Goal: Transaction & Acquisition: Obtain resource

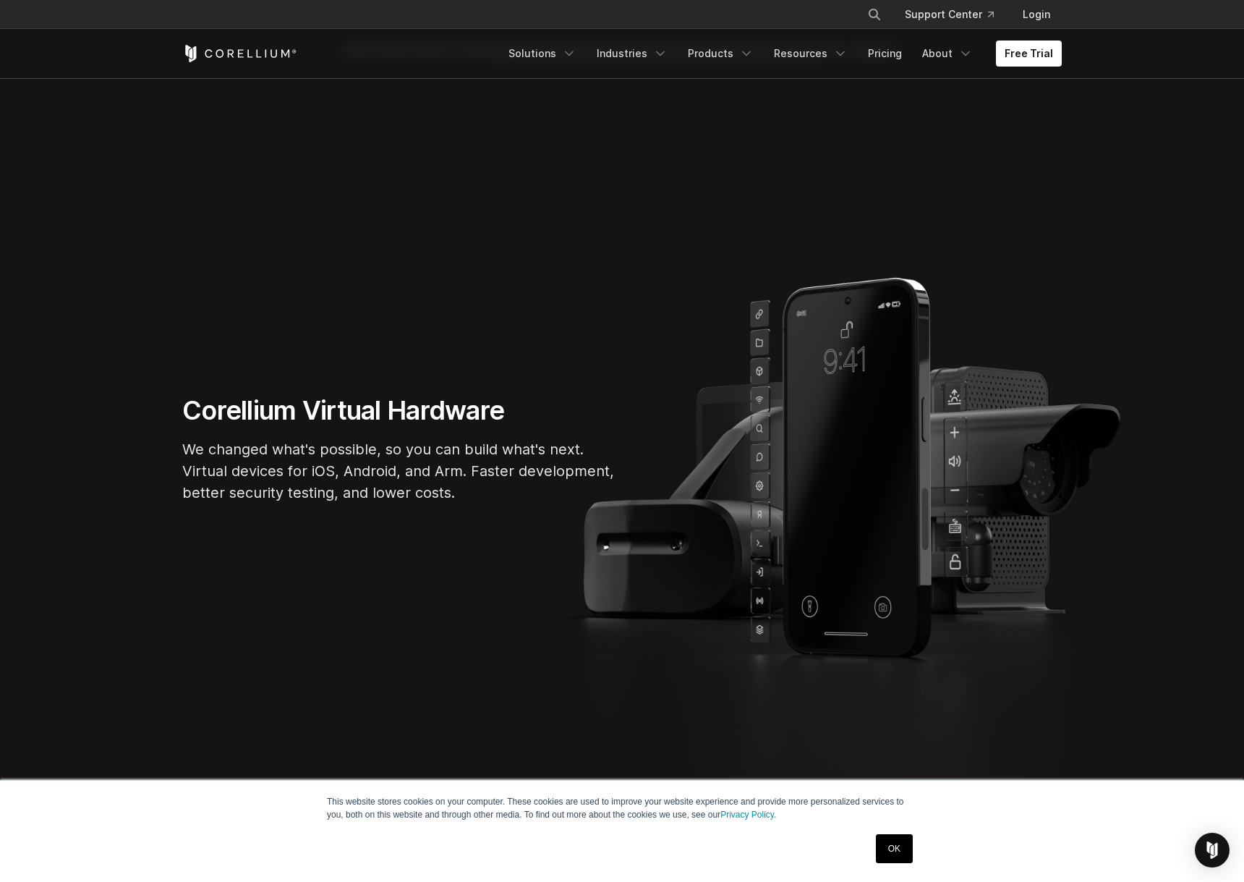
scroll to position [72, 0]
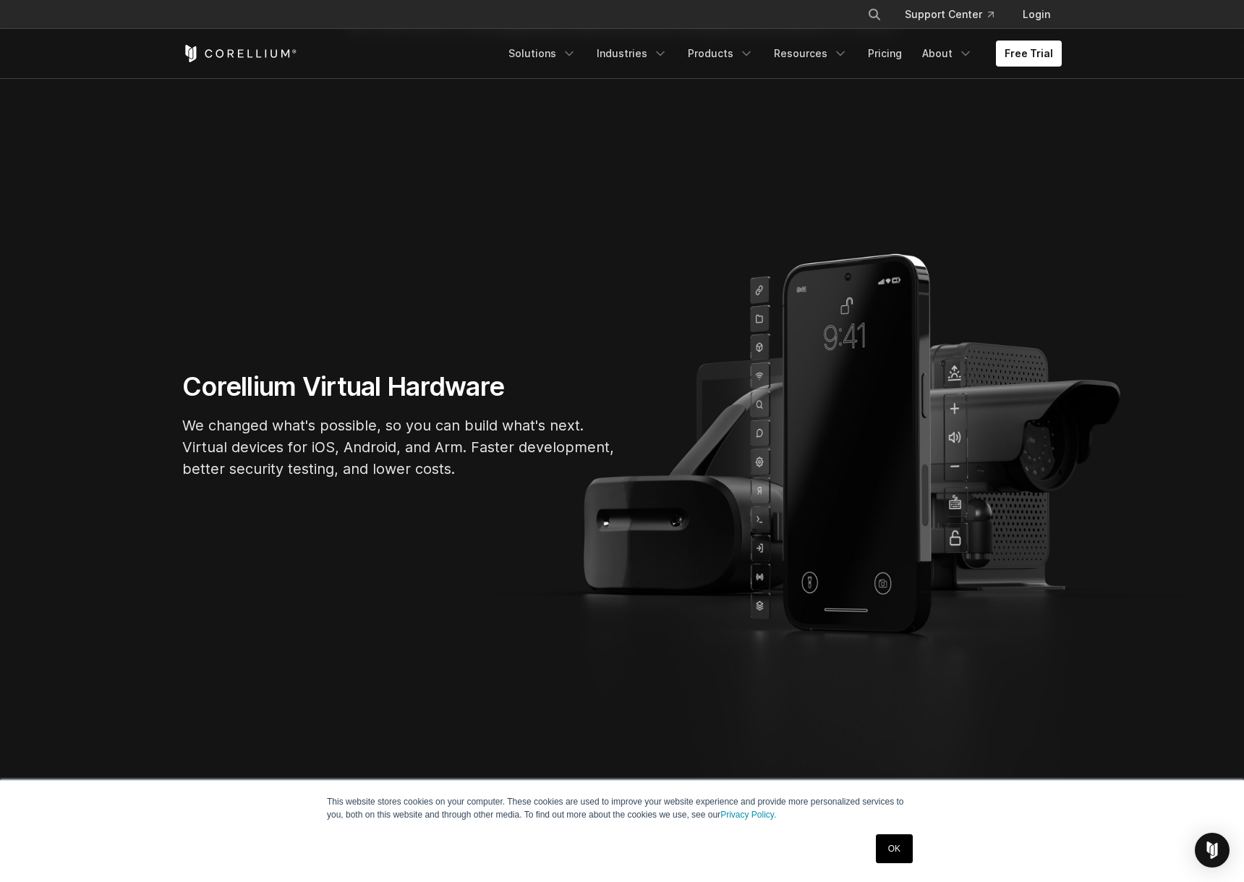
click at [906, 854] on link "OK" at bounding box center [894, 848] width 37 height 29
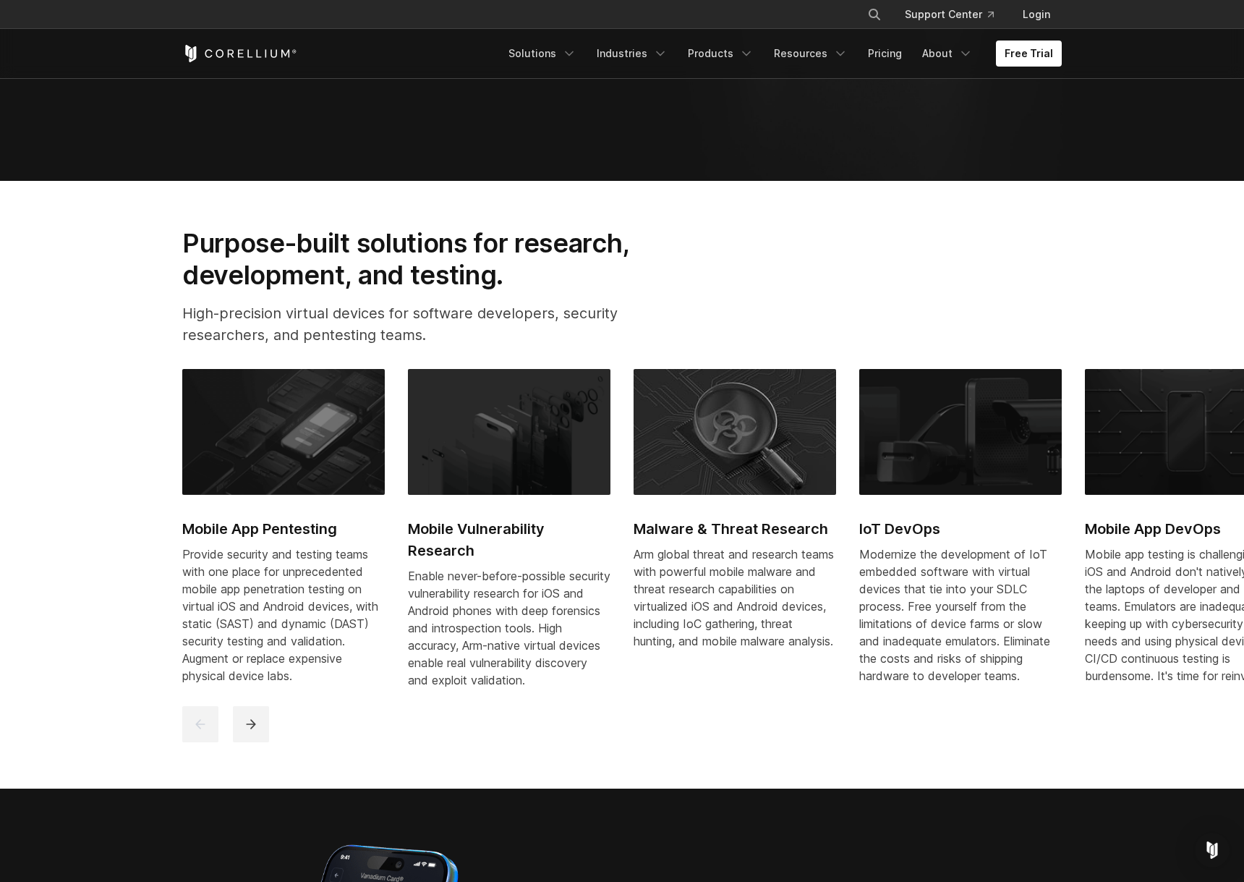
scroll to position [723, 0]
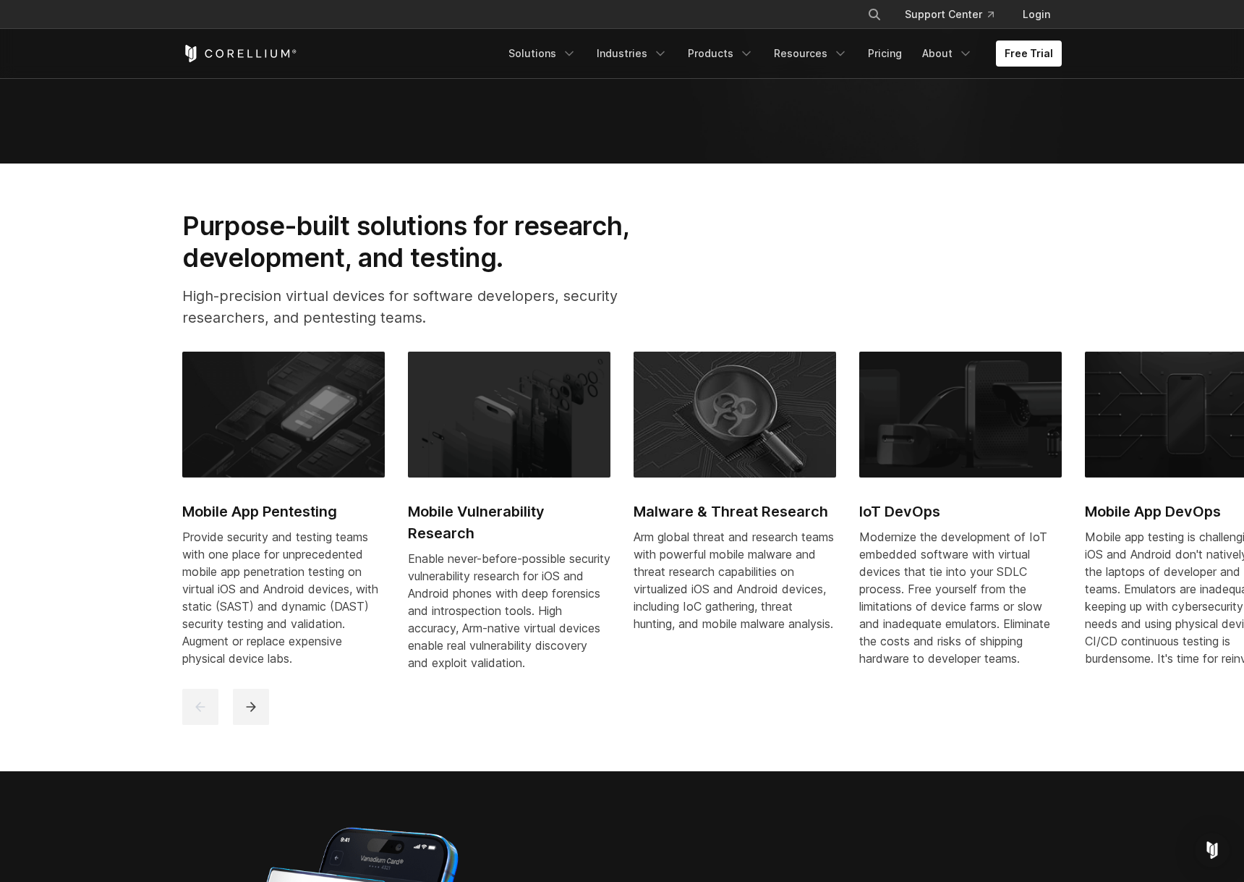
click at [283, 463] on img at bounding box center [283, 415] width 203 height 126
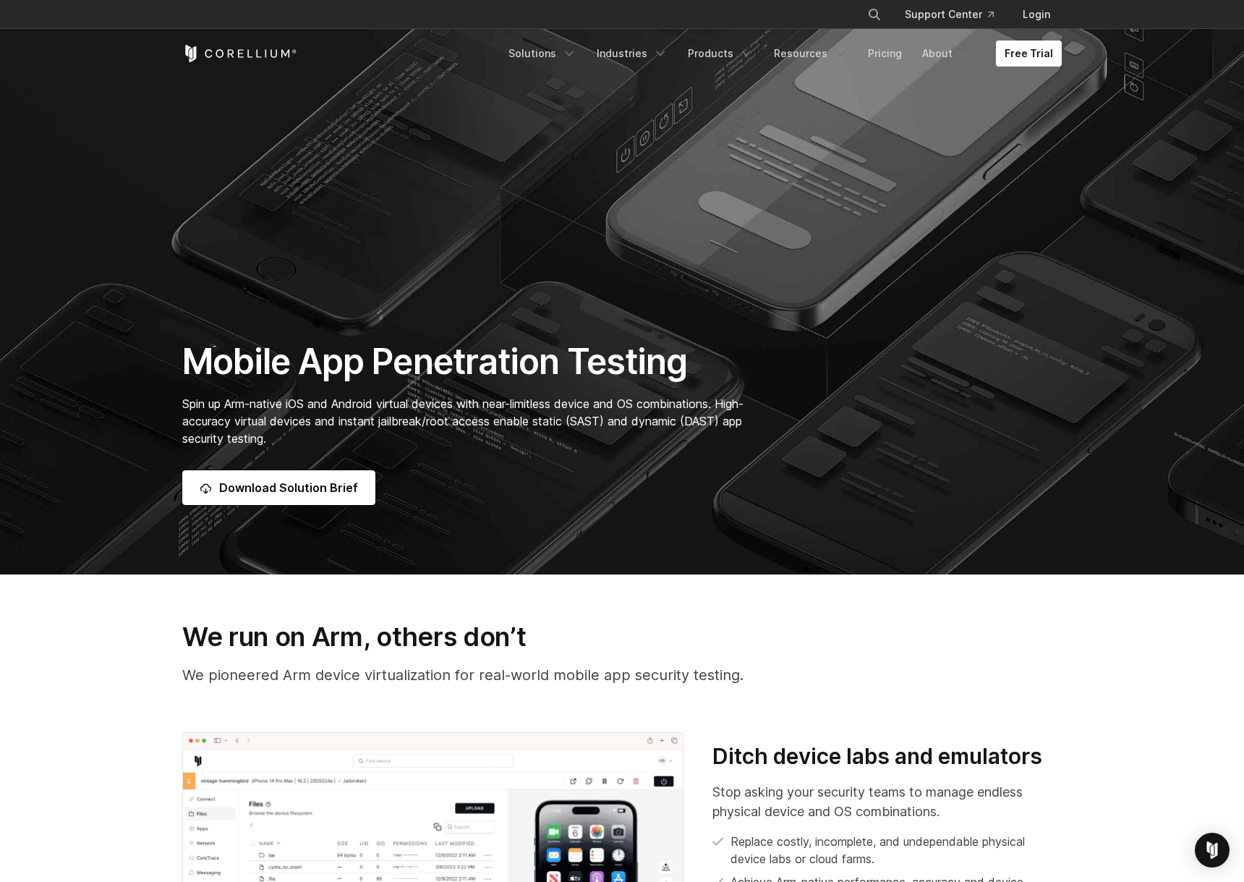
scroll to position [72, 0]
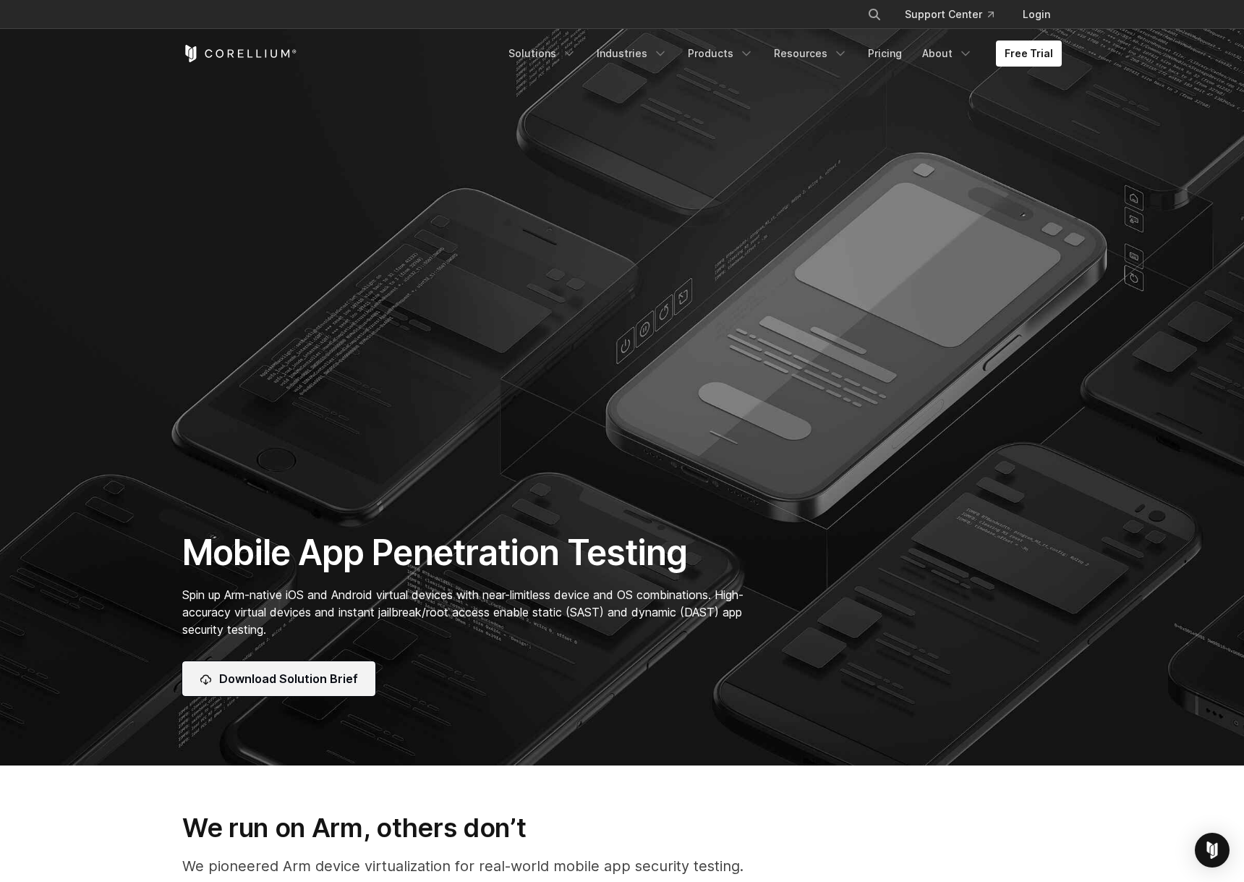
click at [346, 690] on link "Download Solution Brief" at bounding box center [278, 678] width 193 height 35
